Goal: Task Accomplishment & Management: Manage account settings

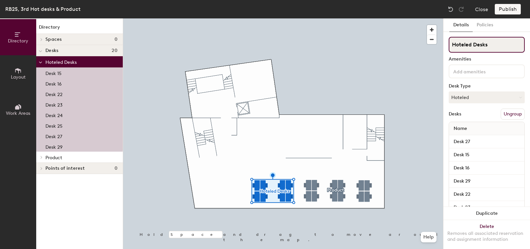
click at [467, 42] on input "Hoteled Desks" at bounding box center [486, 45] width 76 height 16
click at [466, 42] on input "Hoteled Desks" at bounding box center [486, 45] width 76 height 16
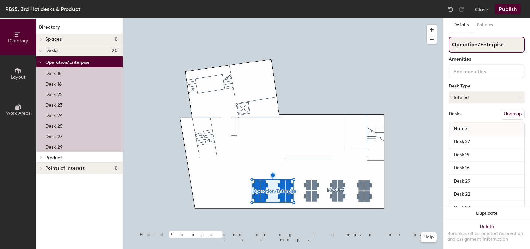
click at [436, 48] on div "Directory Layout Work Areas Directory Spaces 0 Desks 20 Operation/Enterpise Des…" at bounding box center [265, 133] width 530 height 231
click at [490, 41] on input "Operation/Enterpise" at bounding box center [486, 45] width 76 height 16
type input "Operation/Enterpise"
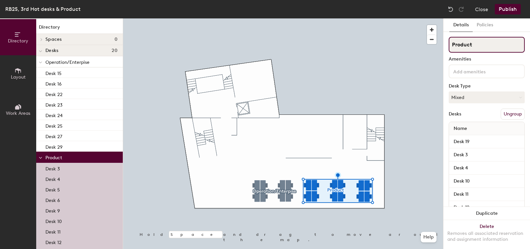
click at [472, 41] on input "Product" at bounding box center [486, 45] width 76 height 16
type input "Platform"
click at [509, 9] on button "Publish" at bounding box center [508, 9] width 26 height 11
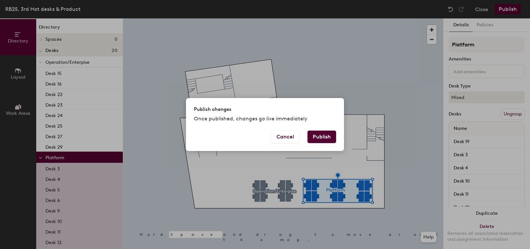
click at [317, 140] on button "Publish" at bounding box center [321, 137] width 29 height 13
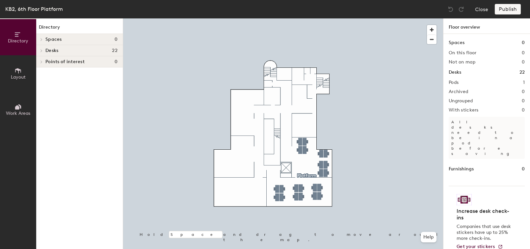
click at [305, 18] on div at bounding box center [283, 18] width 320 height 0
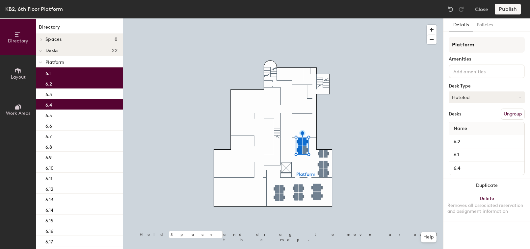
click at [505, 96] on button "Hoteled" at bounding box center [486, 97] width 76 height 12
click at [473, 116] on div "Assigned" at bounding box center [482, 118] width 66 height 10
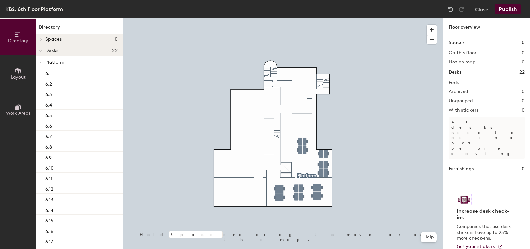
click at [320, 18] on div at bounding box center [283, 18] width 320 height 0
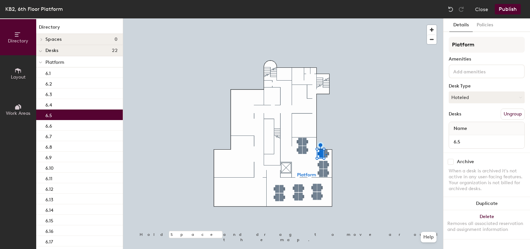
click at [325, 18] on div at bounding box center [283, 18] width 320 height 0
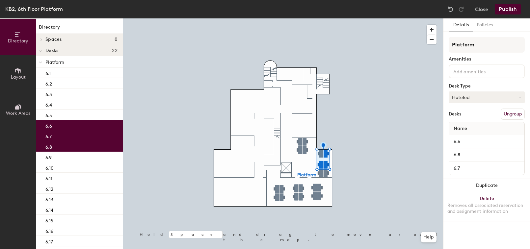
click at [475, 98] on button "Hoteled" at bounding box center [486, 97] width 76 height 12
click at [479, 119] on div "Assigned" at bounding box center [482, 118] width 66 height 10
click at [394, 18] on div at bounding box center [283, 18] width 320 height 0
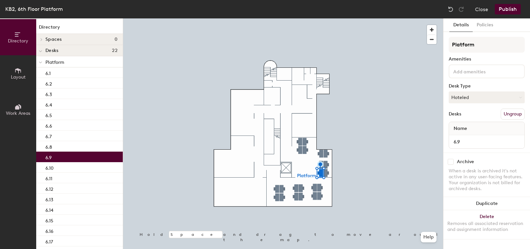
click at [325, 18] on div at bounding box center [283, 18] width 320 height 0
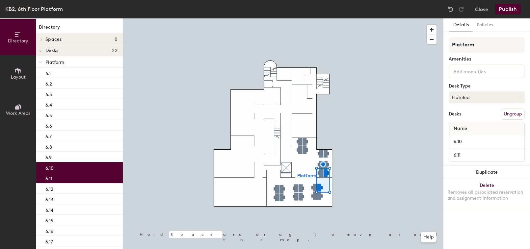
click at [472, 100] on button "Hoteled" at bounding box center [486, 97] width 76 height 12
click at [477, 117] on div "Assigned" at bounding box center [482, 118] width 66 height 10
click at [380, 18] on div at bounding box center [283, 18] width 320 height 0
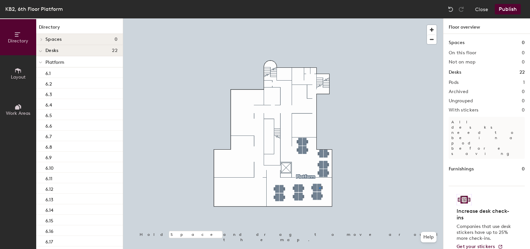
click at [319, 18] on div at bounding box center [283, 18] width 320 height 0
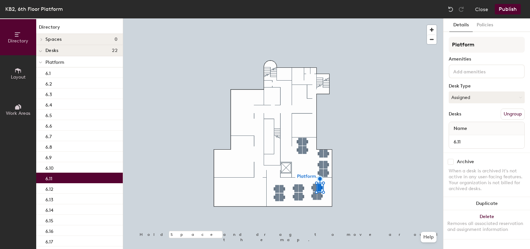
click at [313, 18] on div at bounding box center [283, 18] width 320 height 0
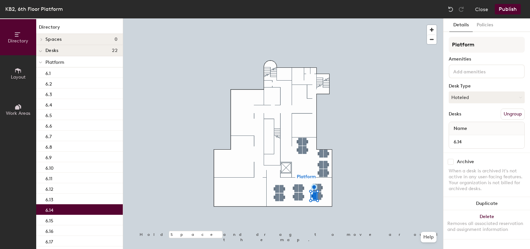
click at [319, 18] on div at bounding box center [283, 18] width 320 height 0
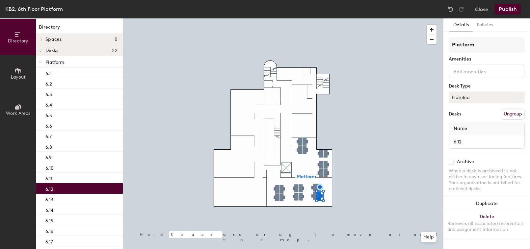
click at [477, 99] on button "Hoteled" at bounding box center [486, 97] width 76 height 12
click at [475, 118] on div "Assigned" at bounding box center [482, 118] width 66 height 10
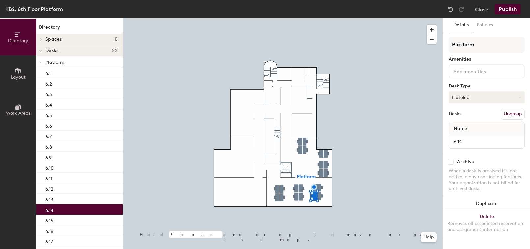
click at [489, 97] on button "Hoteled" at bounding box center [486, 97] width 76 height 12
click at [480, 120] on div "Assigned" at bounding box center [482, 118] width 66 height 10
click at [388, 18] on div at bounding box center [283, 18] width 320 height 0
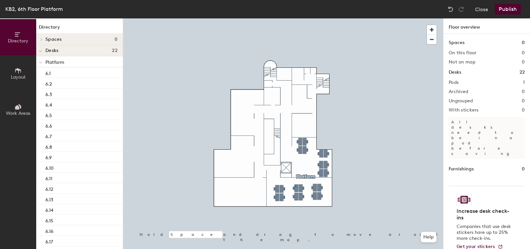
click at [294, 18] on div at bounding box center [283, 18] width 320 height 0
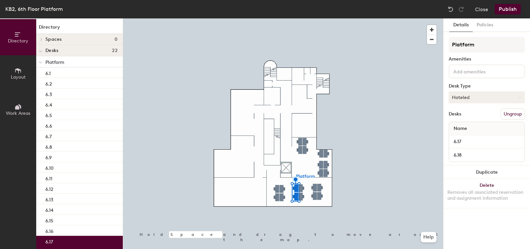
click at [472, 94] on button "Hoteled" at bounding box center [486, 97] width 76 height 12
click at [476, 118] on div "Assigned" at bounding box center [482, 118] width 66 height 10
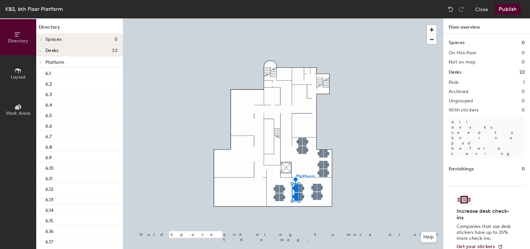
click at [280, 18] on div at bounding box center [283, 18] width 320 height 0
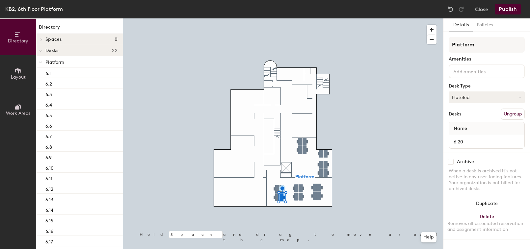
click at [475, 98] on button "Hoteled" at bounding box center [486, 97] width 76 height 12
click at [472, 116] on div "Assigned" at bounding box center [482, 118] width 66 height 10
click at [508, 10] on button "Publish" at bounding box center [508, 9] width 26 height 11
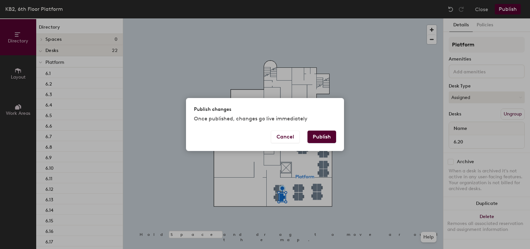
click at [315, 138] on button "Publish" at bounding box center [321, 137] width 29 height 13
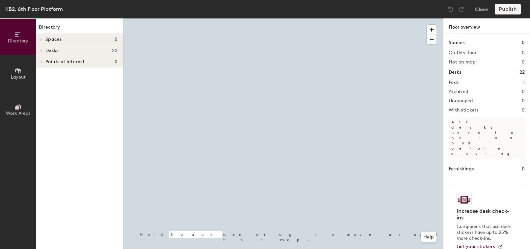
click at [302, 18] on div at bounding box center [283, 18] width 320 height 0
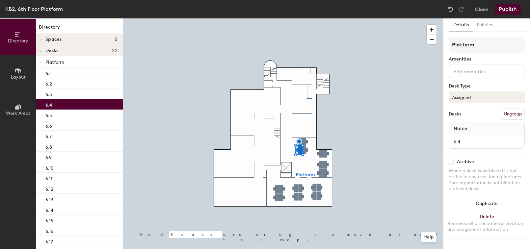
click at [468, 97] on button "Assigned" at bounding box center [486, 97] width 76 height 12
click at [466, 138] on div "Hoteled" at bounding box center [482, 138] width 66 height 10
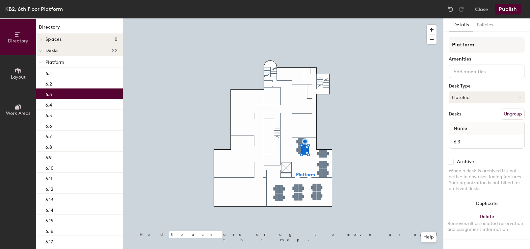
click at [472, 96] on button "Hoteled" at bounding box center [486, 97] width 76 height 12
click at [473, 116] on div "Assigned" at bounding box center [482, 118] width 66 height 10
click at [511, 14] on button "Publish" at bounding box center [508, 9] width 26 height 11
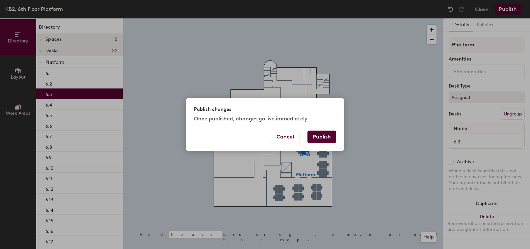
click at [320, 134] on button "Publish" at bounding box center [321, 137] width 29 height 13
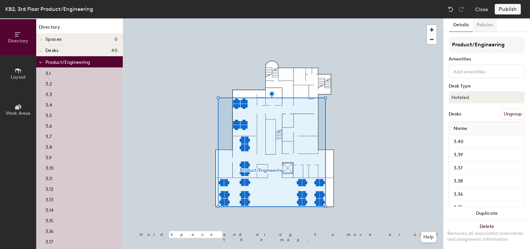
drag, startPoint x: 480, startPoint y: 32, endPoint x: 484, endPoint y: 29, distance: 4.9
click at [482, 30] on button "Policies" at bounding box center [484, 24] width 24 height 13
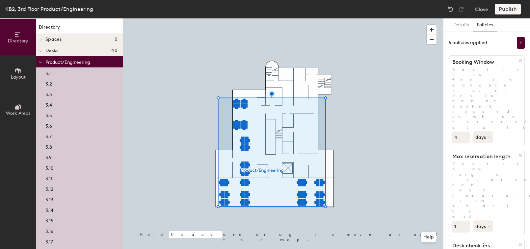
click at [464, 132] on input "4" at bounding box center [460, 138] width 18 height 12
click at [508, 10] on button "Publish" at bounding box center [508, 9] width 26 height 11
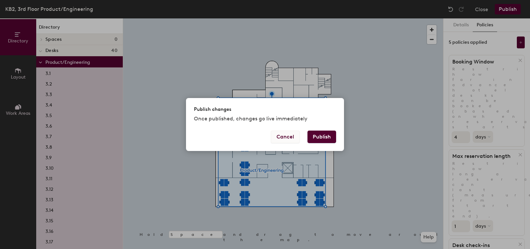
click at [292, 138] on button "Cancel" at bounding box center [285, 137] width 29 height 13
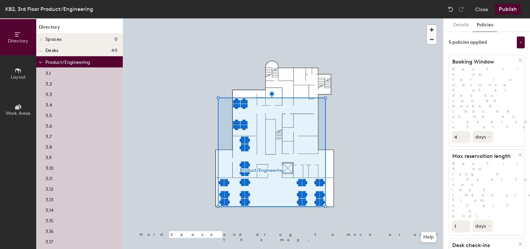
drag, startPoint x: 459, startPoint y: 88, endPoint x: 463, endPoint y: 89, distance: 3.4
click at [458, 131] on input "4" at bounding box center [460, 137] width 18 height 12
click at [463, 131] on input "5" at bounding box center [460, 137] width 18 height 12
click at [463, 131] on input "6" at bounding box center [460, 137] width 18 height 12
click at [463, 131] on input "7" at bounding box center [460, 137] width 18 height 12
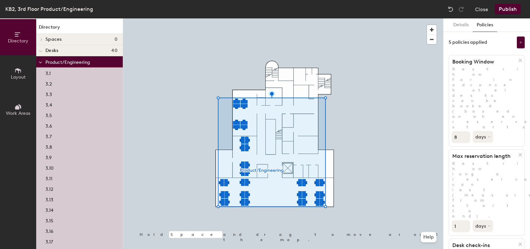
click at [463, 131] on input "8" at bounding box center [460, 137] width 18 height 12
click at [463, 131] on input "9" at bounding box center [460, 137] width 18 height 12
type input "10"
click at [463, 131] on input "10" at bounding box center [460, 137] width 18 height 12
click at [513, 10] on button "Publish" at bounding box center [508, 9] width 26 height 11
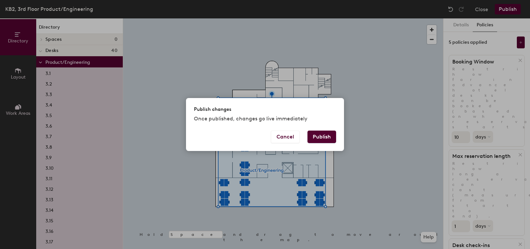
click at [321, 135] on button "Publish" at bounding box center [321, 137] width 29 height 13
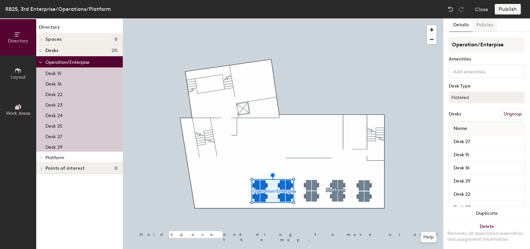
click at [486, 25] on button "Policies" at bounding box center [484, 24] width 24 height 13
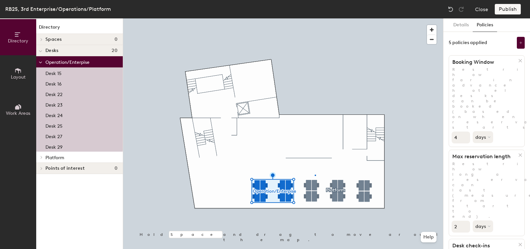
click at [315, 18] on div at bounding box center [283, 18] width 320 height 0
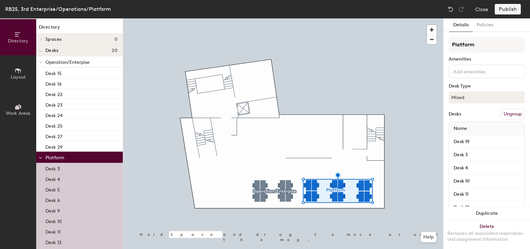
drag, startPoint x: 485, startPoint y: 26, endPoint x: 485, endPoint y: 34, distance: 7.6
click at [485, 27] on button "Policies" at bounding box center [484, 24] width 24 height 13
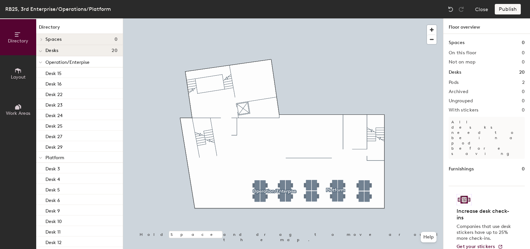
click at [502, 12] on div "Publish" at bounding box center [510, 9] width 30 height 11
click at [480, 11] on button "Close" at bounding box center [481, 9] width 13 height 11
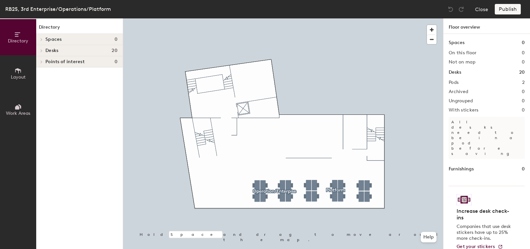
click at [280, 18] on div at bounding box center [283, 18] width 320 height 0
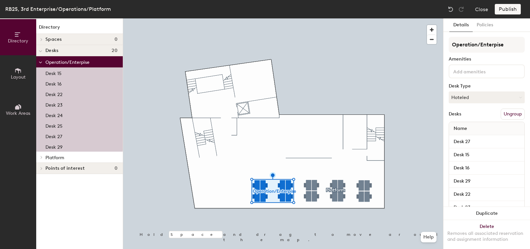
click at [258, 18] on div at bounding box center [283, 18] width 320 height 0
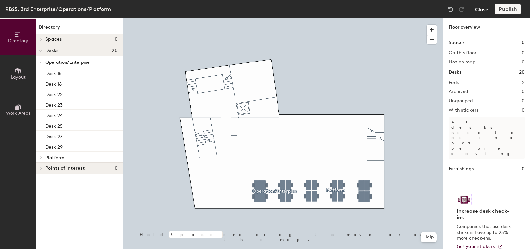
click at [477, 9] on button "Close" at bounding box center [481, 9] width 13 height 11
